Goal: Use online tool/utility: Utilize a website feature to perform a specific function

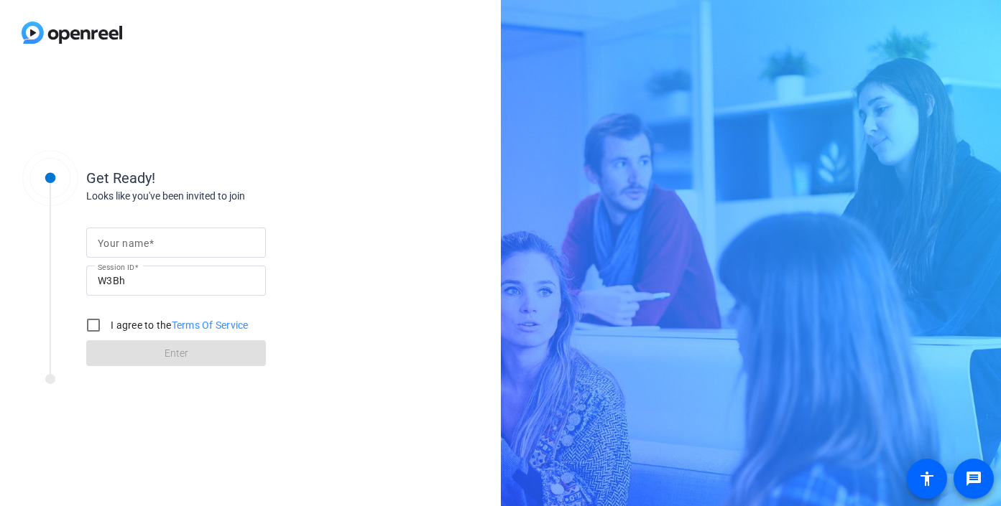
click at [113, 236] on input "Your name" at bounding box center [176, 242] width 157 height 17
type input "[PERSON_NAME]"
click at [92, 328] on input "I agree to the Terms Of Service" at bounding box center [93, 325] width 29 height 29
checkbox input "true"
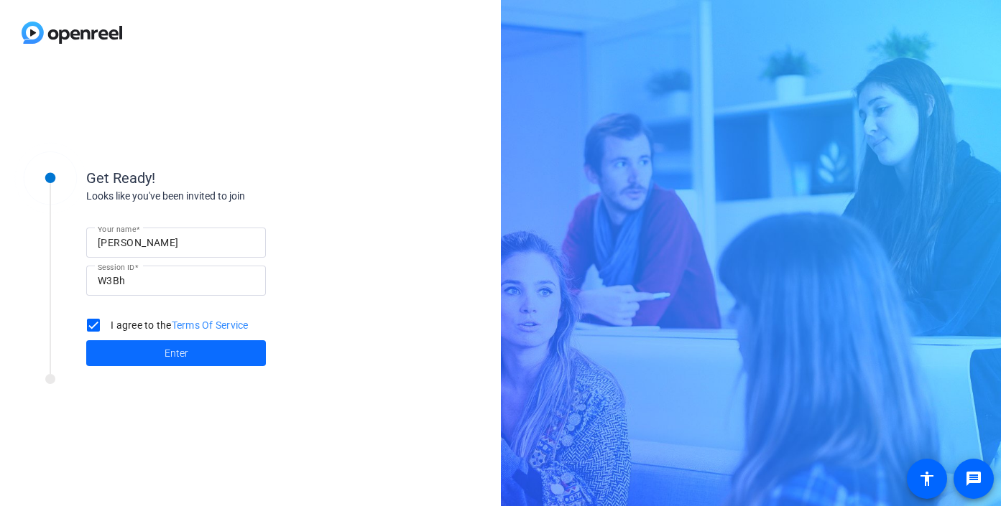
click at [107, 351] on span at bounding box center [176, 353] width 180 height 34
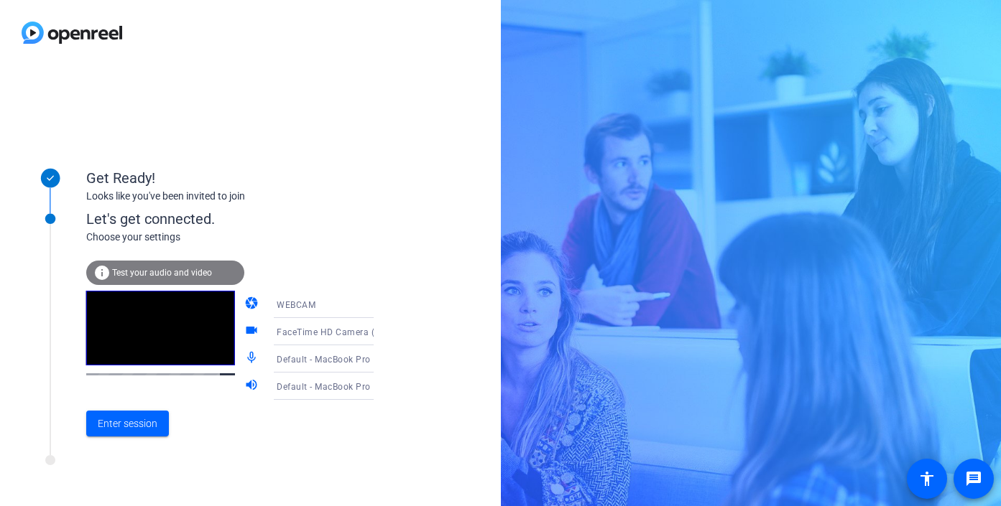
click at [286, 366] on div "Default - MacBook Pro Microphone (Built-in)" at bounding box center [330, 360] width 107 height 18
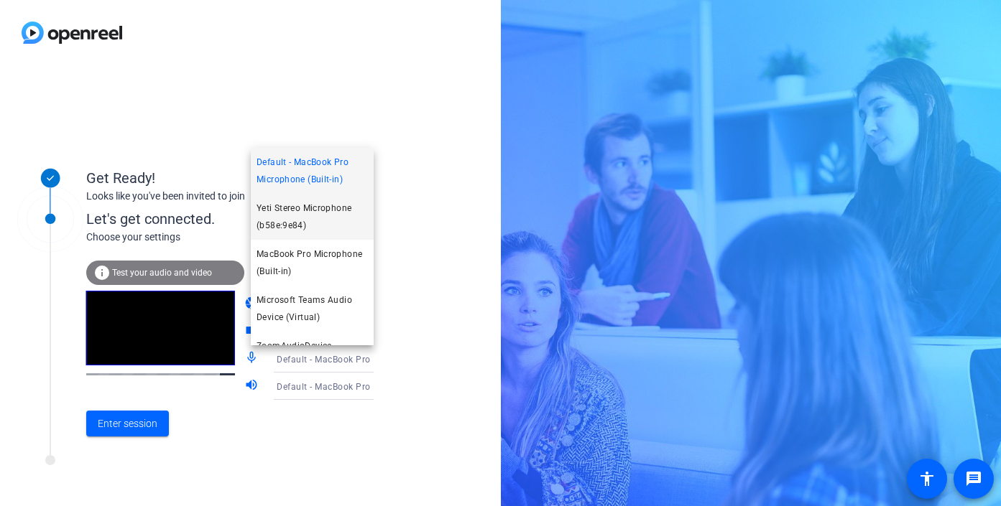
click at [320, 211] on span "Yeti Stereo Microphone (b58e:9e84)" at bounding box center [311, 217] width 111 height 34
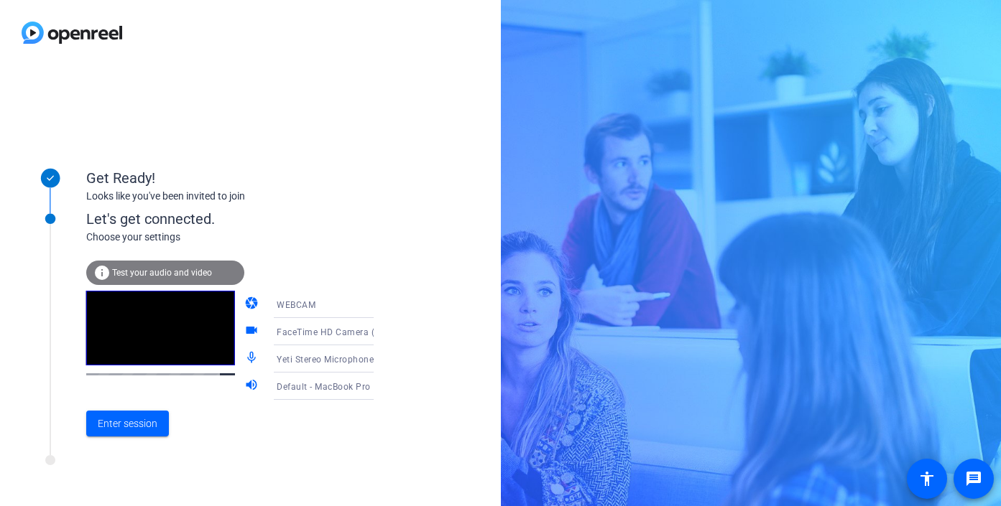
click at [302, 394] on div "Default - MacBook Pro Speakers (Built-in)" at bounding box center [330, 387] width 107 height 18
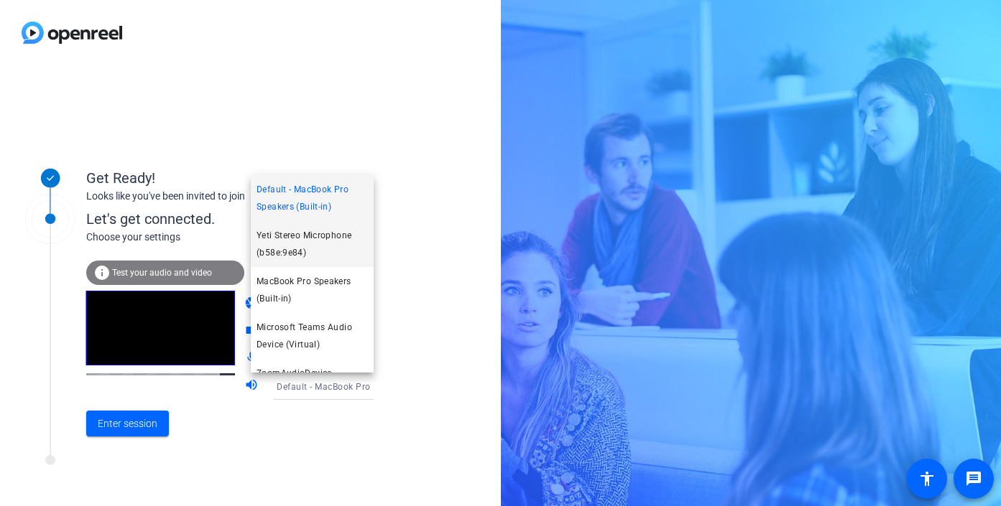
click at [337, 249] on span "Yeti Stereo Microphone (b58e:9e84)" at bounding box center [311, 244] width 111 height 34
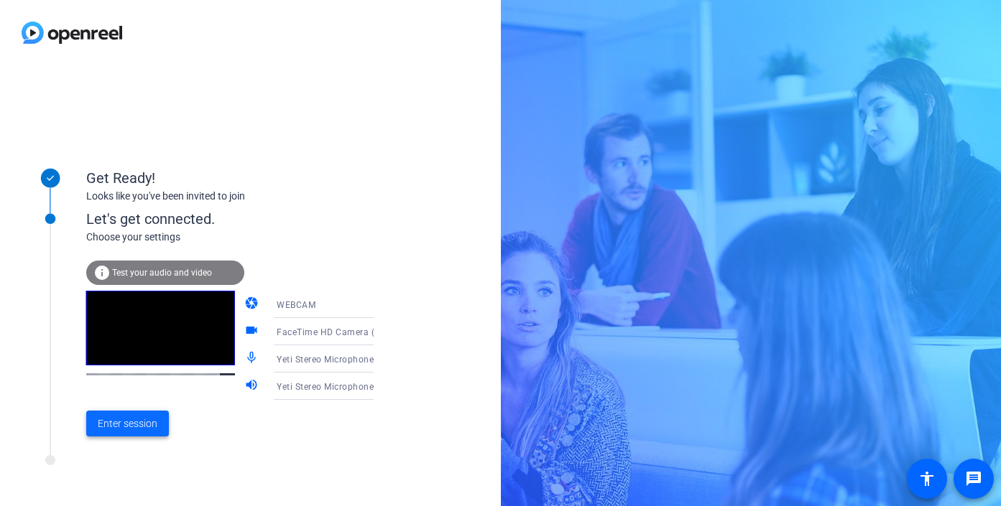
click at [125, 422] on span "Enter session" at bounding box center [128, 424] width 60 height 15
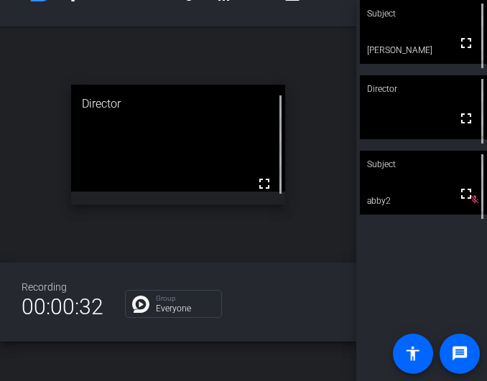
scroll to position [57, 0]
